Goal: Use online tool/utility: Use online tool/utility

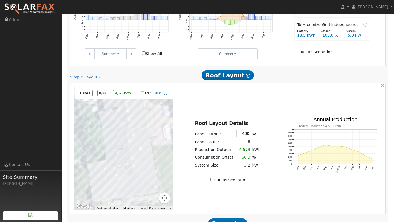
scroll to position [325, 0]
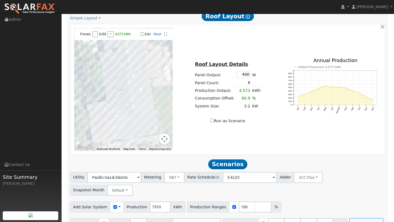
click at [163, 143] on button "Map camera controls" at bounding box center [164, 139] width 11 height 11
click at [153, 143] on button "Zoom out" at bounding box center [150, 139] width 11 height 11
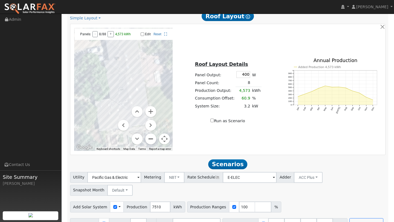
click at [153, 143] on button "Zoom out" at bounding box center [150, 139] width 11 height 11
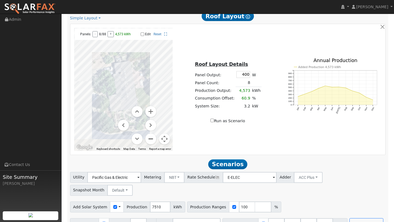
click at [153, 143] on button "Zoom out" at bounding box center [150, 139] width 11 height 11
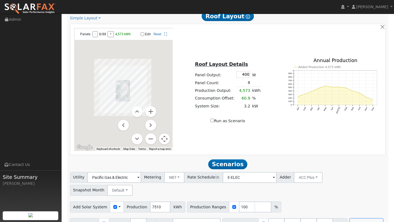
click at [165, 139] on button "Map camera controls" at bounding box center [164, 139] width 11 height 11
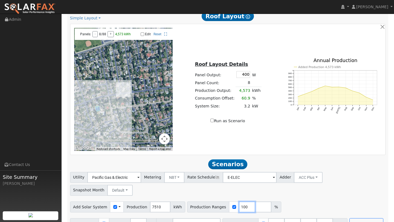
click at [242, 202] on input "100" at bounding box center [247, 207] width 16 height 11
type input "104"
click at [350, 219] on button "Run Scenarios" at bounding box center [367, 224] width 34 height 11
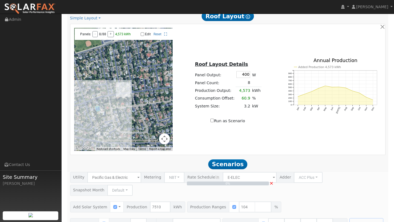
click at [340, 201] on div "0% ×" at bounding box center [228, 200] width 322 height 57
type input "5.2"
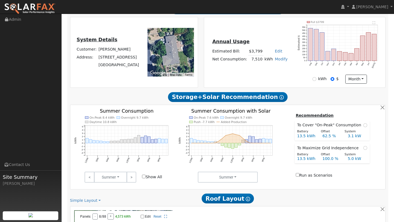
scroll to position [111, 0]
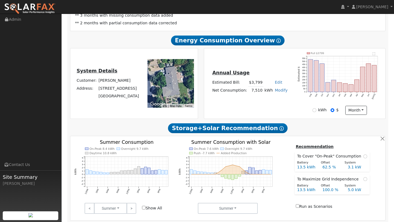
click at [222, 96] on div "Annual Usage Estimated Bill: $3,799 Edit Estimated Bill $ Annual Net Consumptio…" at bounding box center [250, 83] width 90 height 29
click at [220, 104] on div "Annual Usage Estimated Bill: $3,799 Edit Estimated Bill $ Annual Net Consumptio…" at bounding box center [294, 83] width 179 height 63
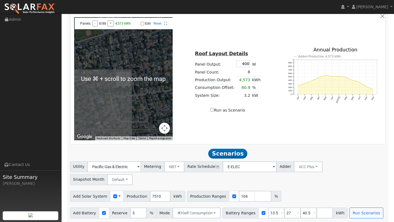
scroll to position [414, 0]
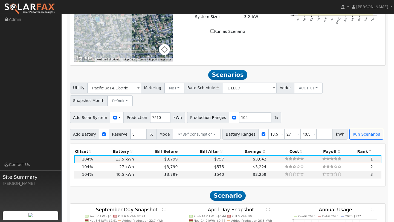
click at [341, 46] on div "← Move left → Move right ↑ Move up ↓ Move down + Zoom in - Zoom out Home Jump l…" at bounding box center [228, -1] width 314 height 123
click at [344, 82] on div "Utility Pacific Gas & Electric Metering NBT NEM NBT Rate Schedule E-ELEC Adder …" at bounding box center [228, 94] width 318 height 26
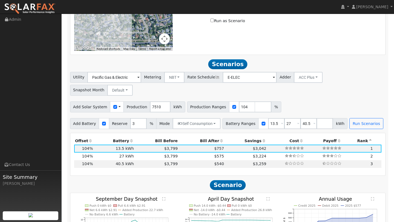
scroll to position [461, 0]
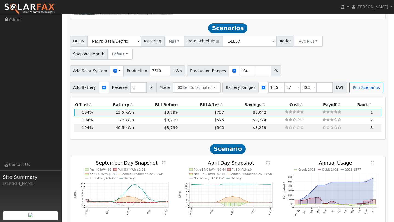
click at [262, 122] on div "Production Offset Battery Reserve Mode ACC Push Incentive Bill Before Bill Afte…" at bounding box center [228, 118] width 314 height 35
click at [305, 64] on div "Add Solar System Use CSV Data Production 7510 kWh Production Ranges 104 %" at bounding box center [228, 70] width 318 height 13
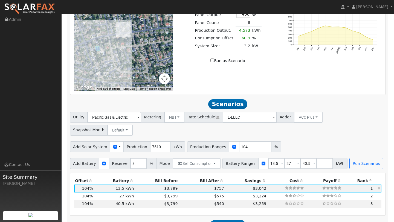
scroll to position [380, 0]
